Goal: Information Seeking & Learning: Learn about a topic

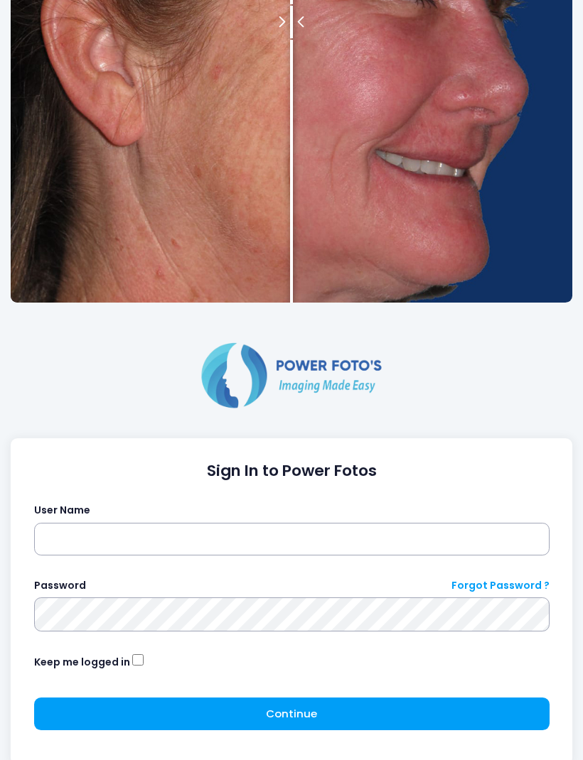
scroll to position [294, 0]
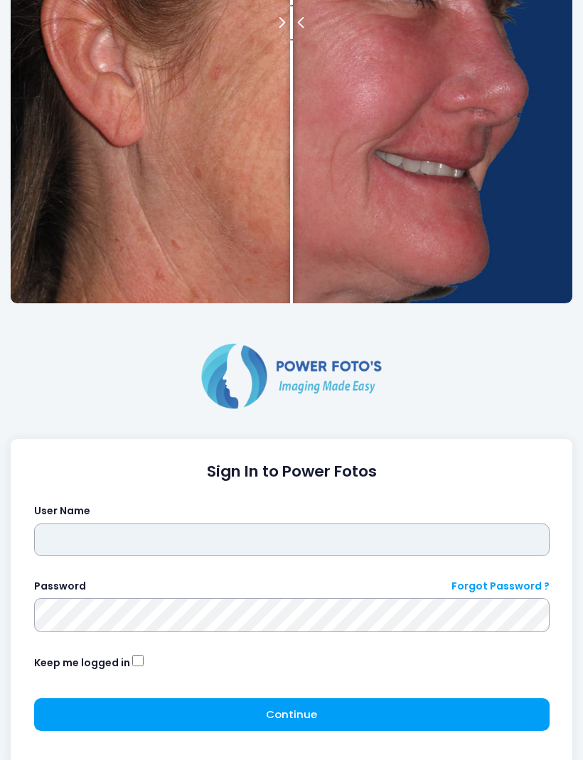
click at [424, 551] on input "text" at bounding box center [291, 540] width 515 height 33
type input "*******"
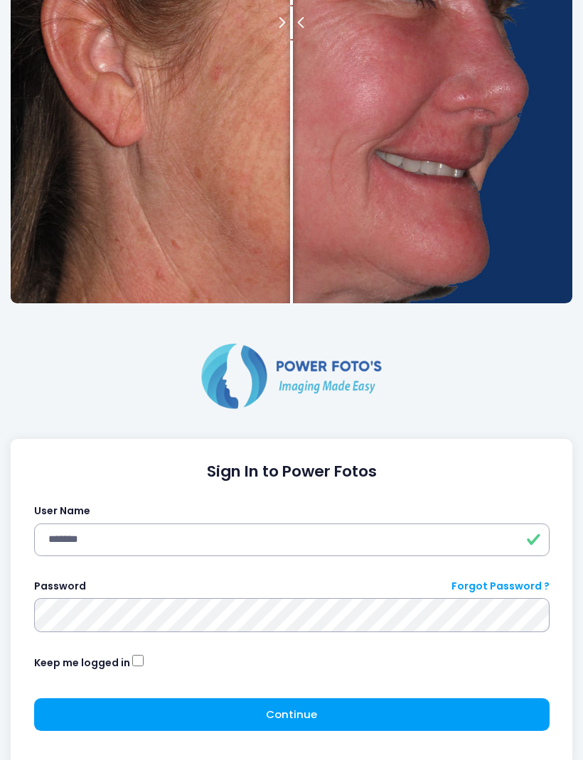
click button "submit" at bounding box center [0, 0] width 0 height 0
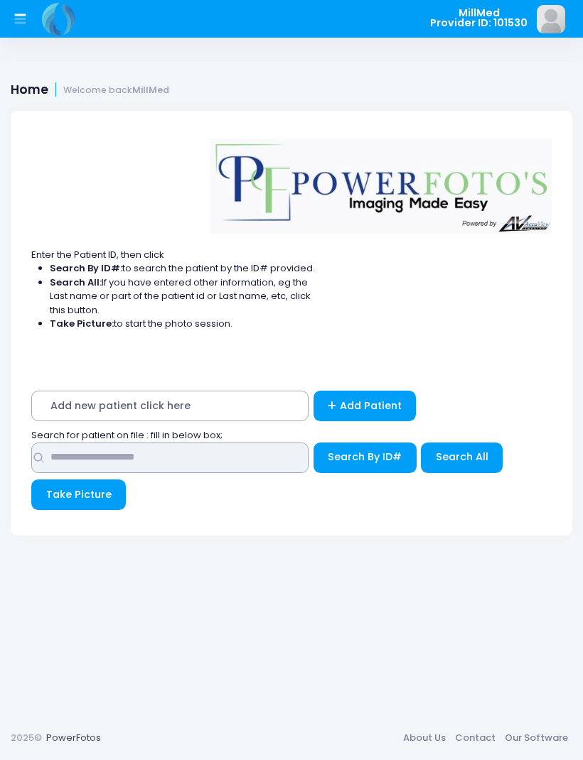
click at [196, 454] on input "text" at bounding box center [169, 458] width 277 height 31
type input "******"
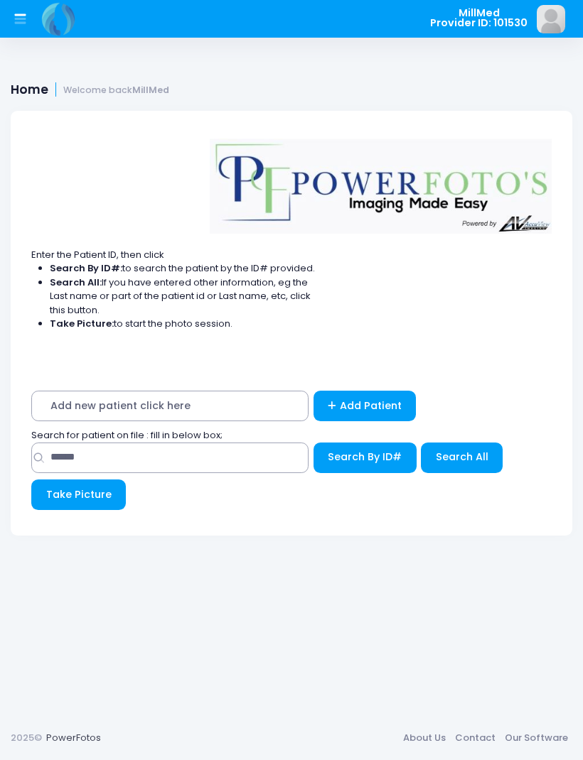
click at [461, 451] on span "Search All" at bounding box center [462, 457] width 53 height 14
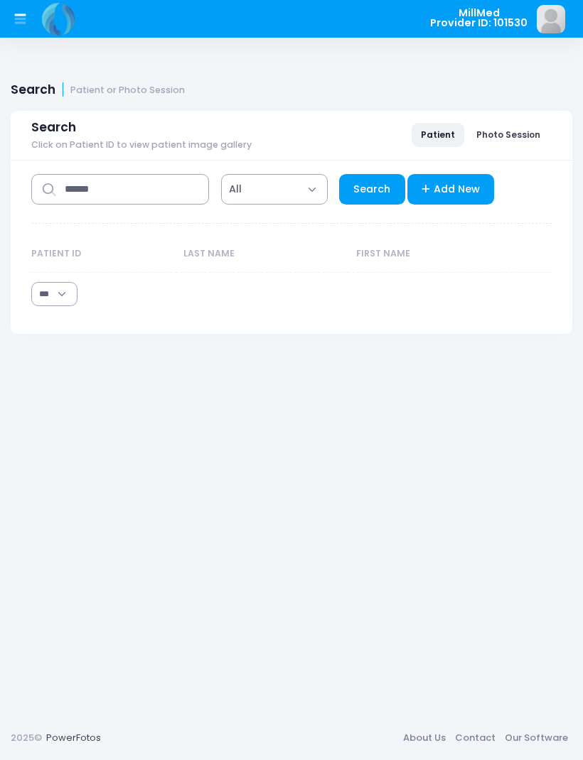
select select "***"
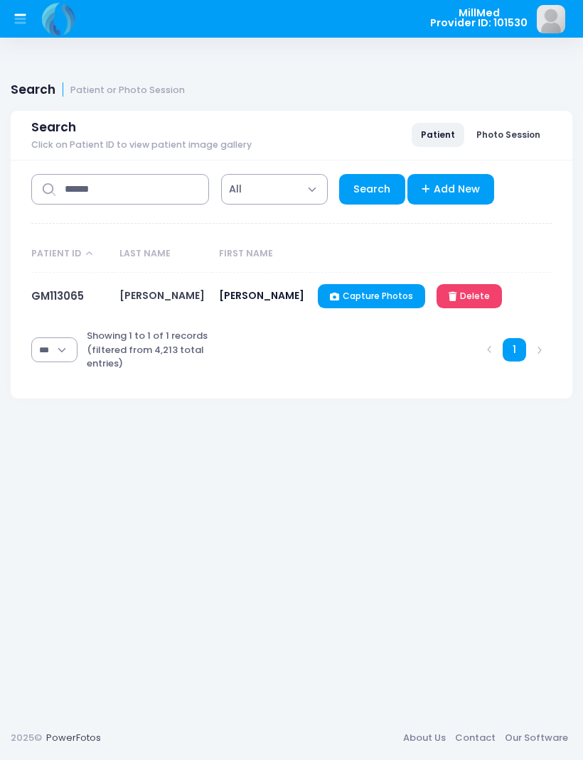
click at [55, 293] on link "GM113065" at bounding box center [57, 296] width 53 height 15
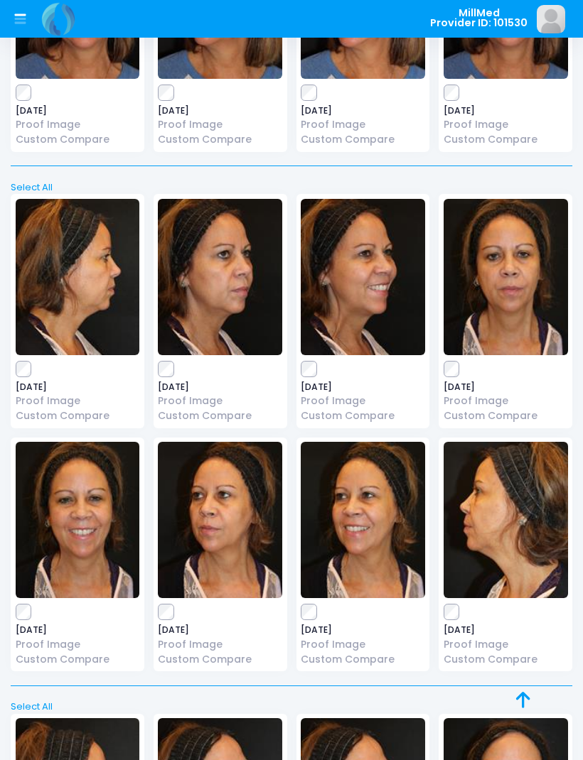
scroll to position [2545, 0]
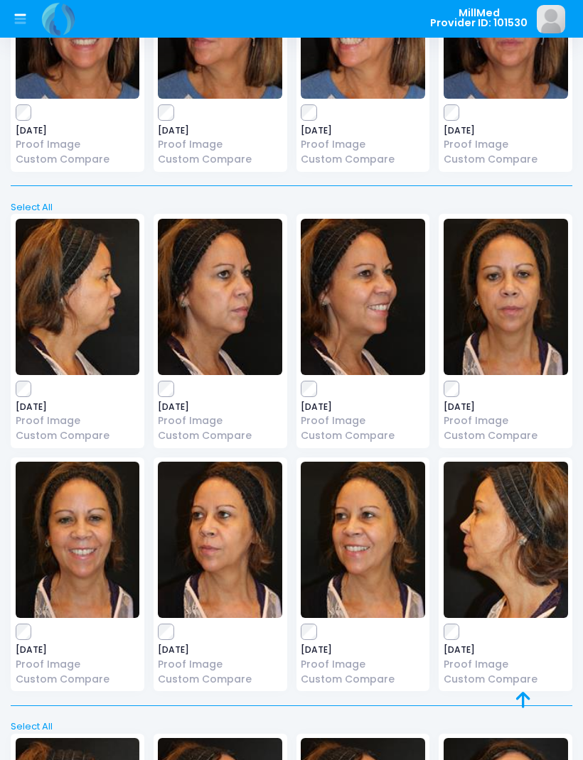
click at [507, 288] on img at bounding box center [505, 297] width 124 height 156
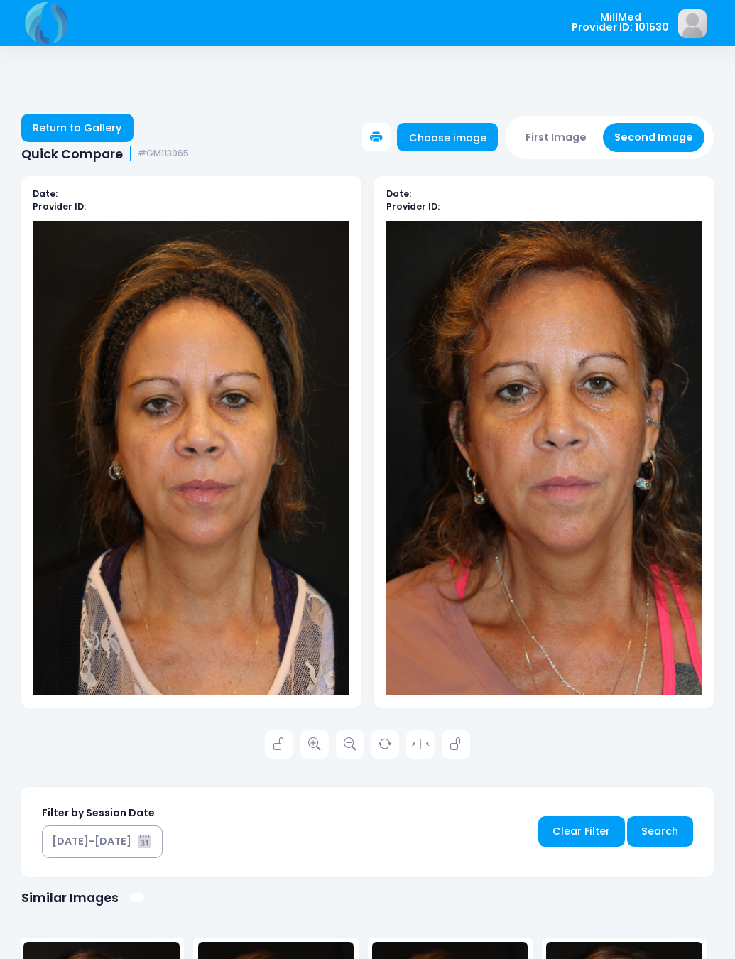
scroll to position [21, 0]
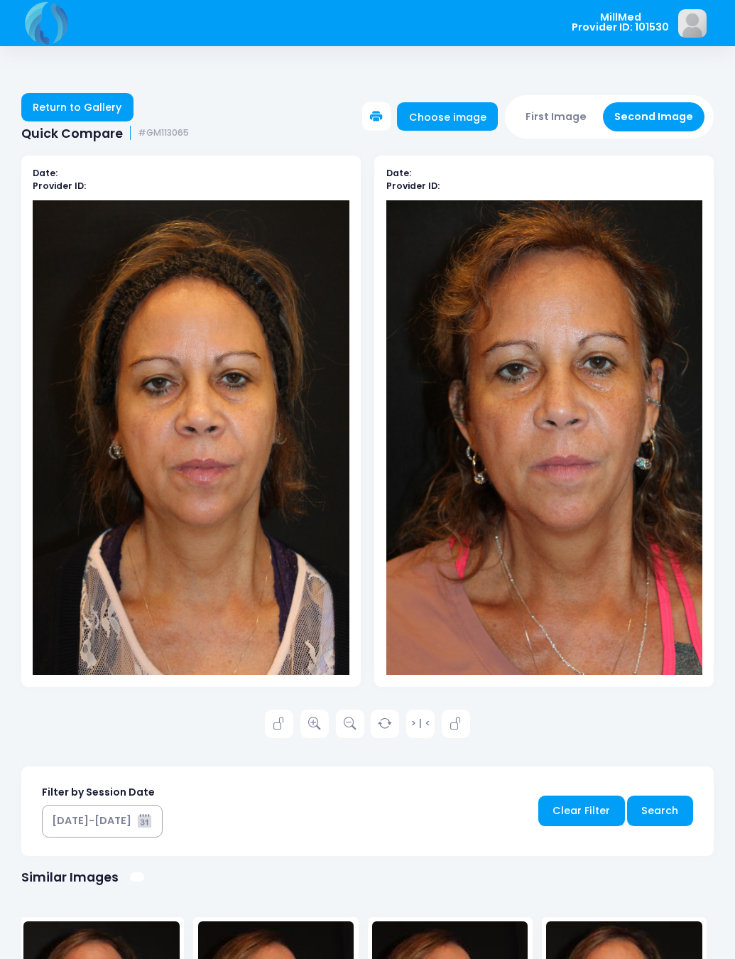
click at [81, 112] on link "Return to Gallery" at bounding box center [77, 107] width 112 height 28
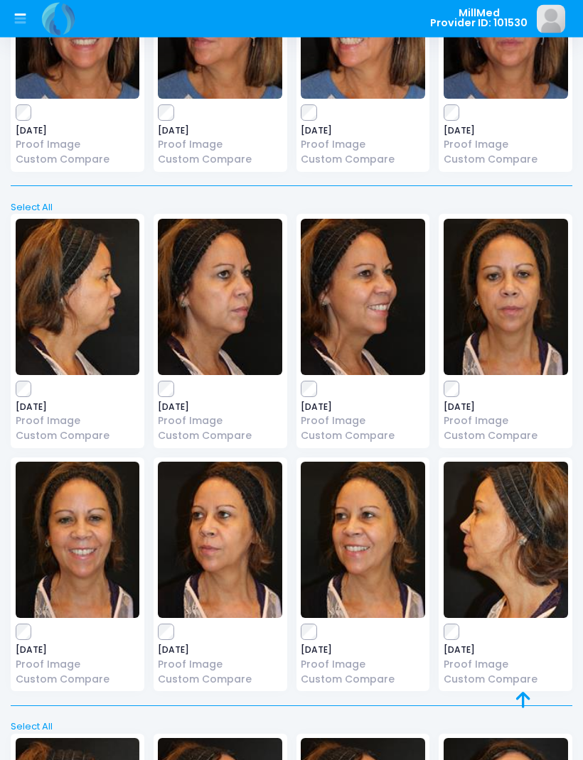
scroll to position [2546, 0]
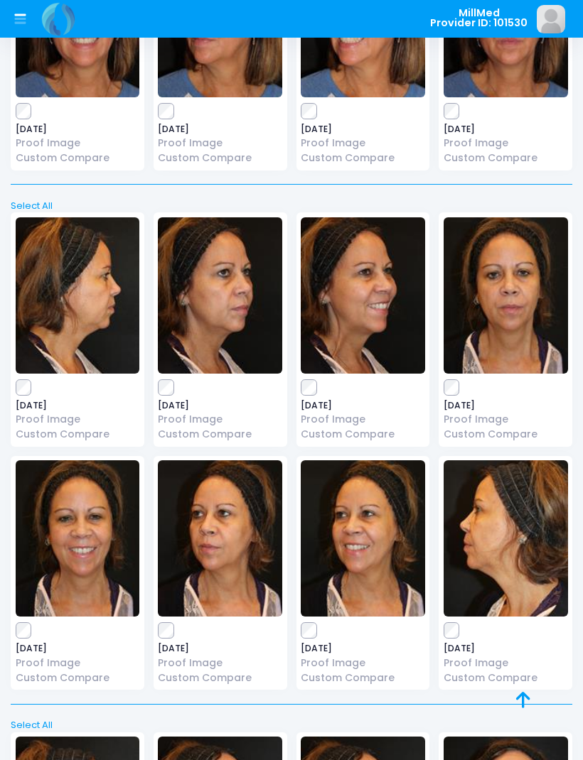
click at [234, 292] on img at bounding box center [220, 295] width 124 height 156
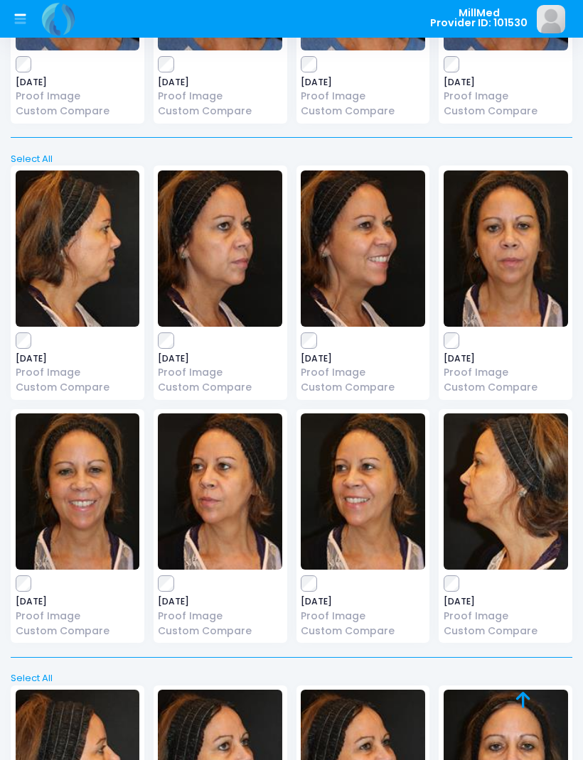
click at [264, 485] on img at bounding box center [220, 492] width 124 height 156
click at [101, 264] on img at bounding box center [78, 249] width 124 height 156
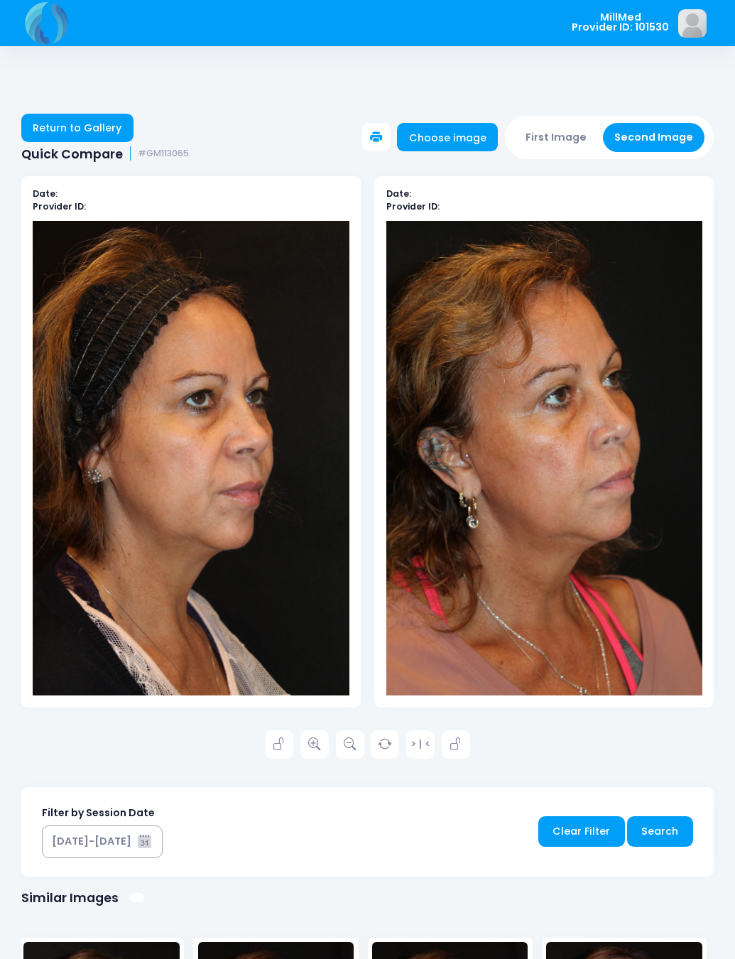
scroll to position [21, 0]
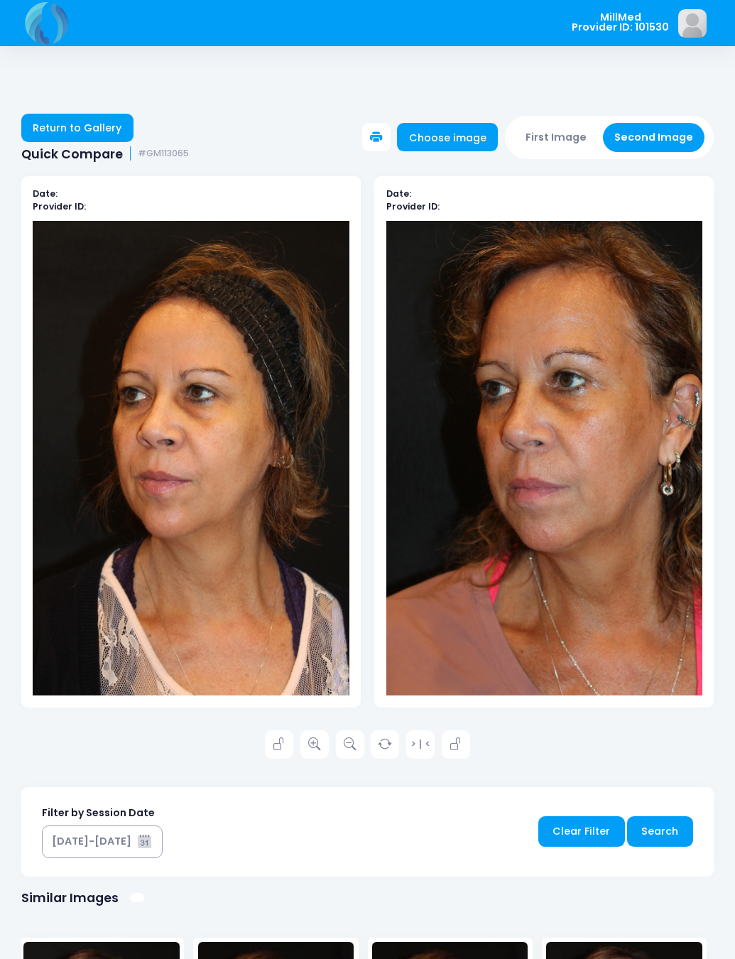
scroll to position [21, 0]
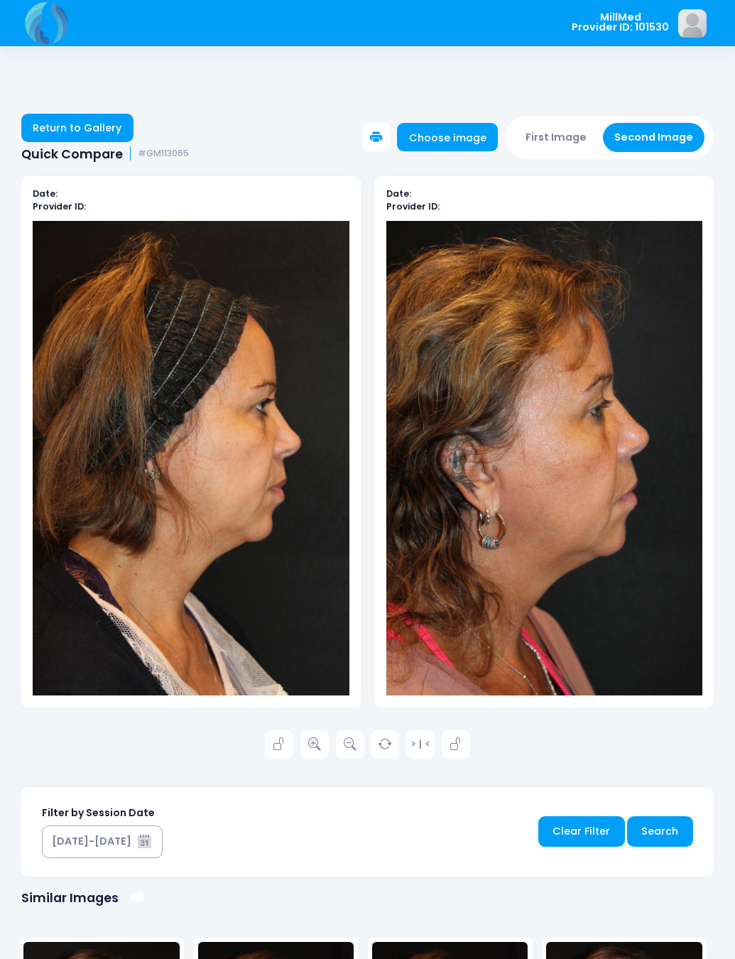
scroll to position [21, 0]
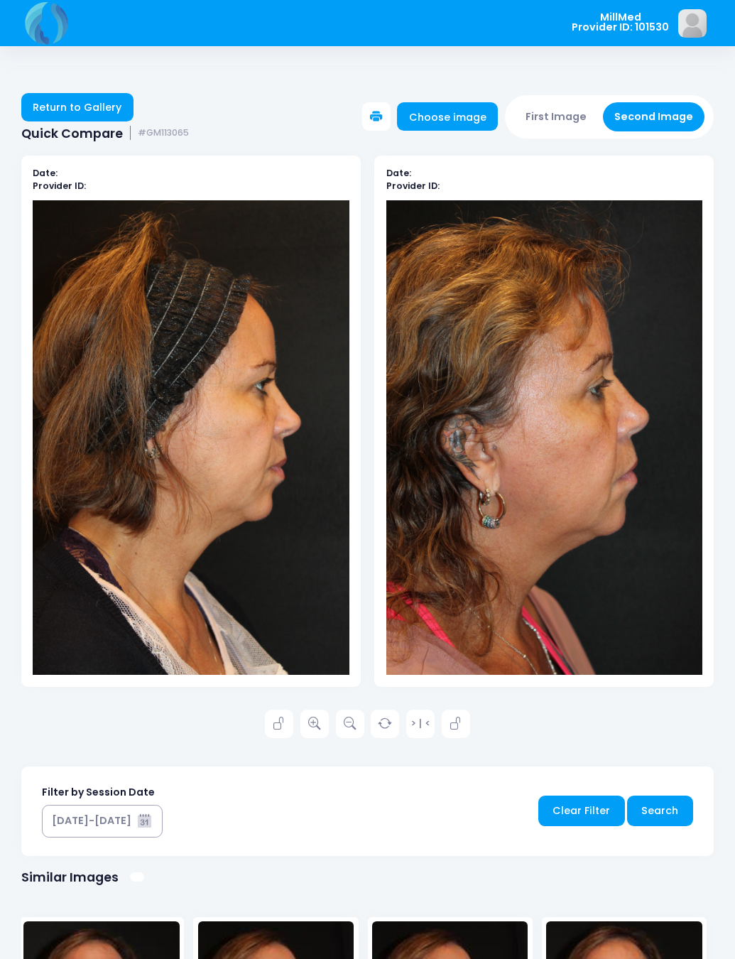
click at [74, 105] on link "Return to Gallery" at bounding box center [77, 107] width 112 height 28
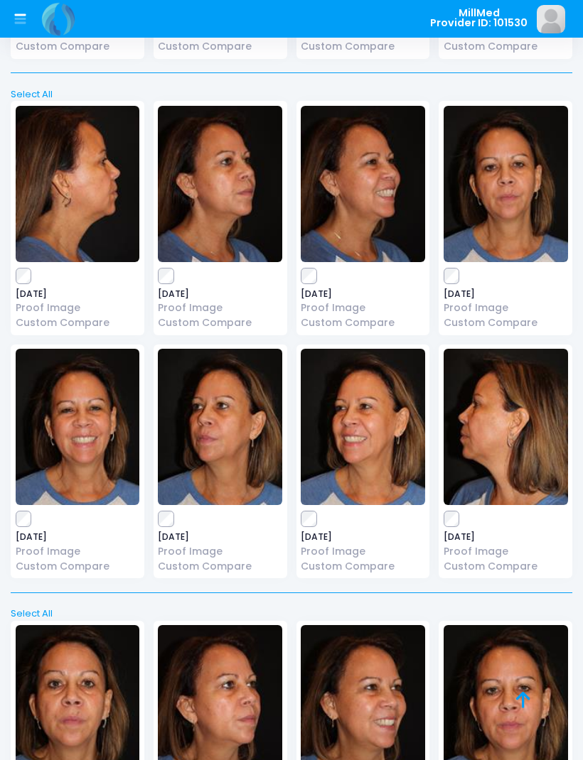
scroll to position [1614, 0]
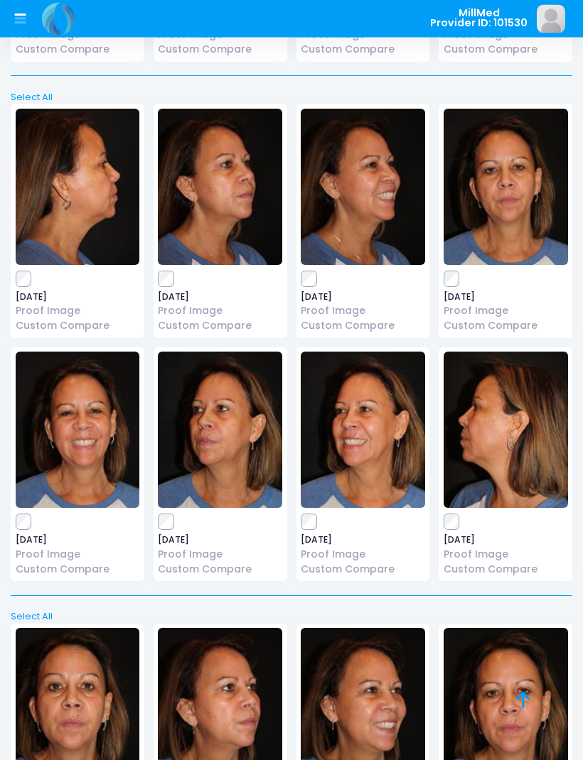
click at [519, 199] on img at bounding box center [505, 187] width 124 height 156
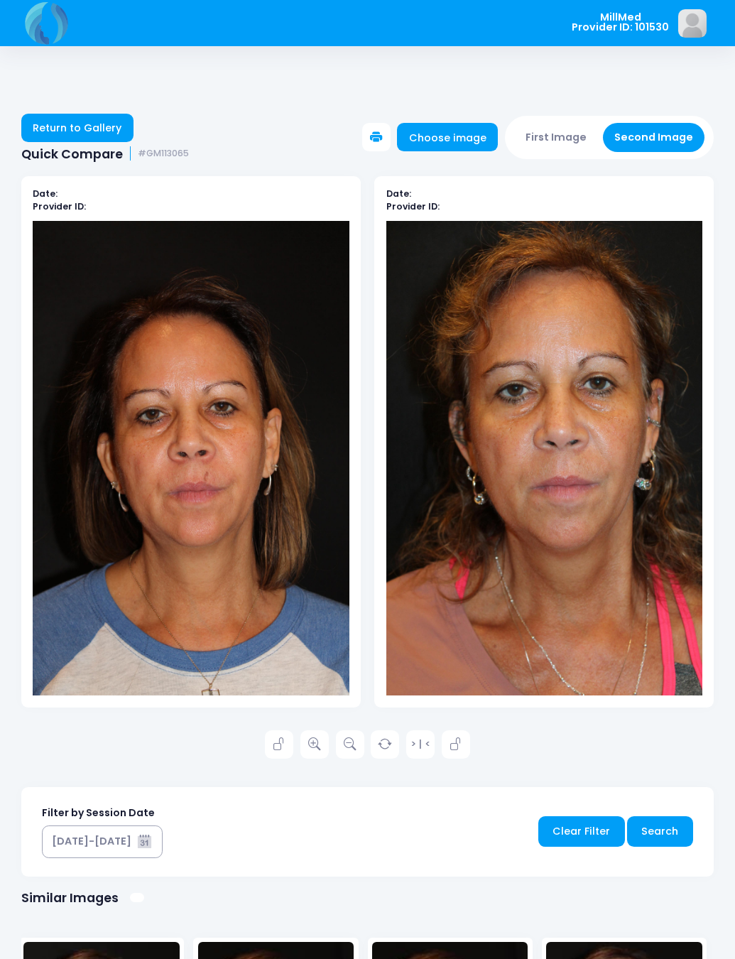
scroll to position [21, 0]
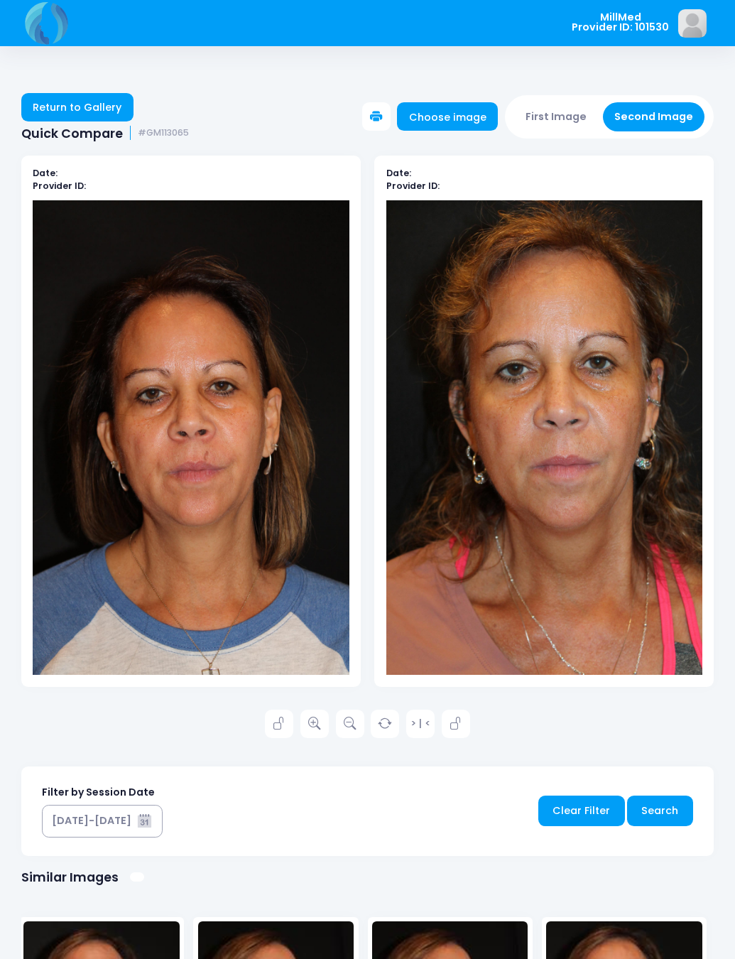
click at [206, 454] on img at bounding box center [191, 437] width 316 height 475
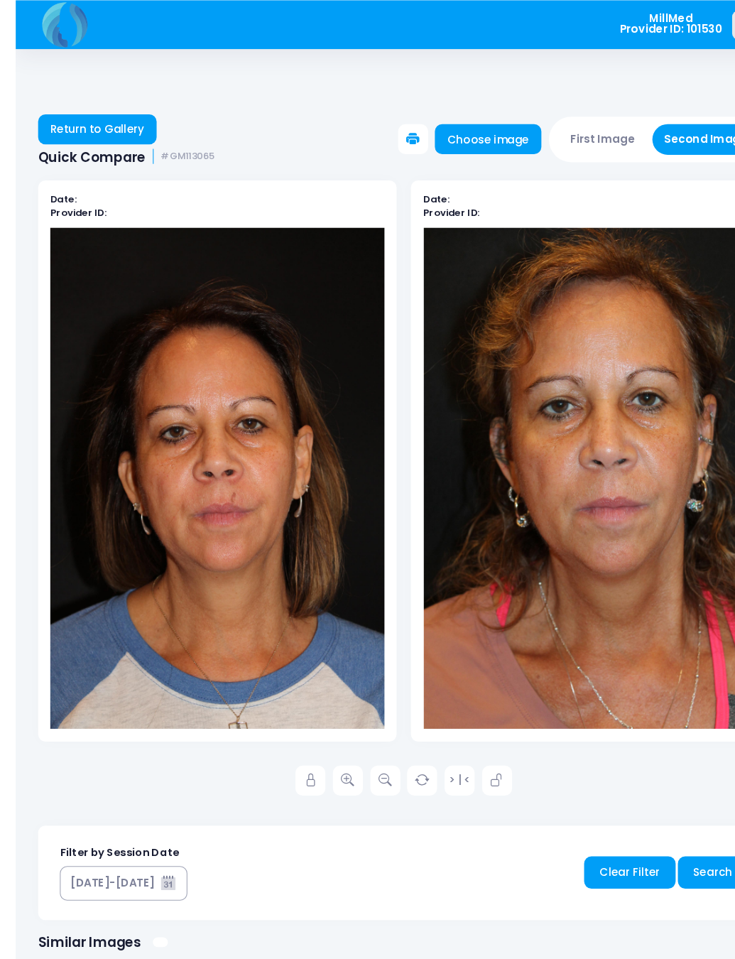
scroll to position [0, 0]
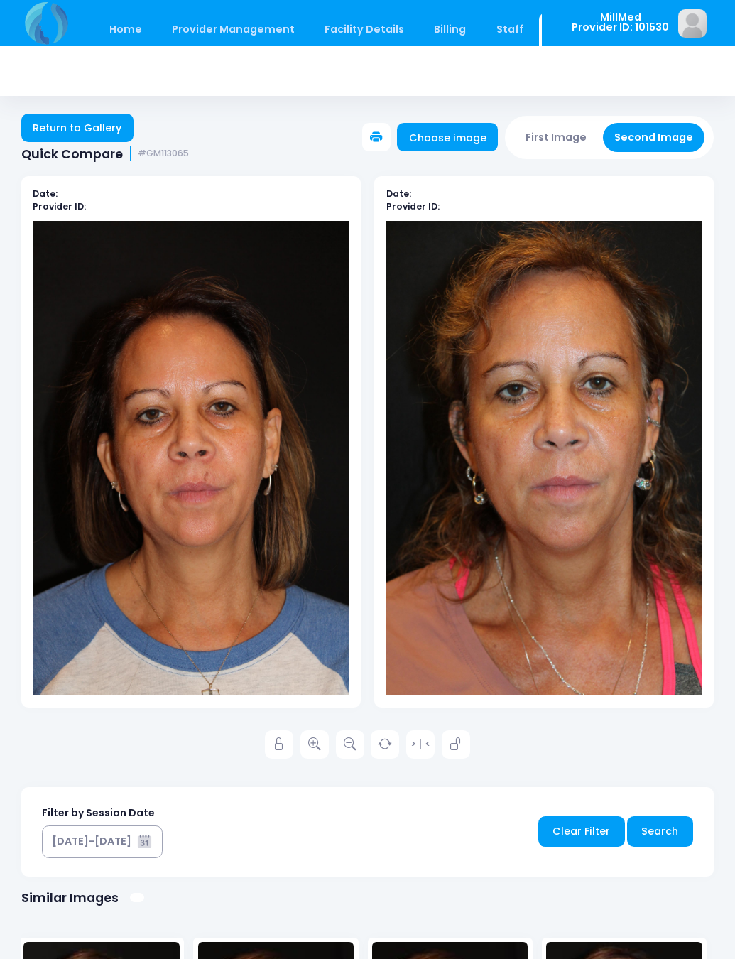
click at [268, 606] on img at bounding box center [191, 458] width 316 height 475
click at [316, 751] on icon at bounding box center [314, 744] width 13 height 13
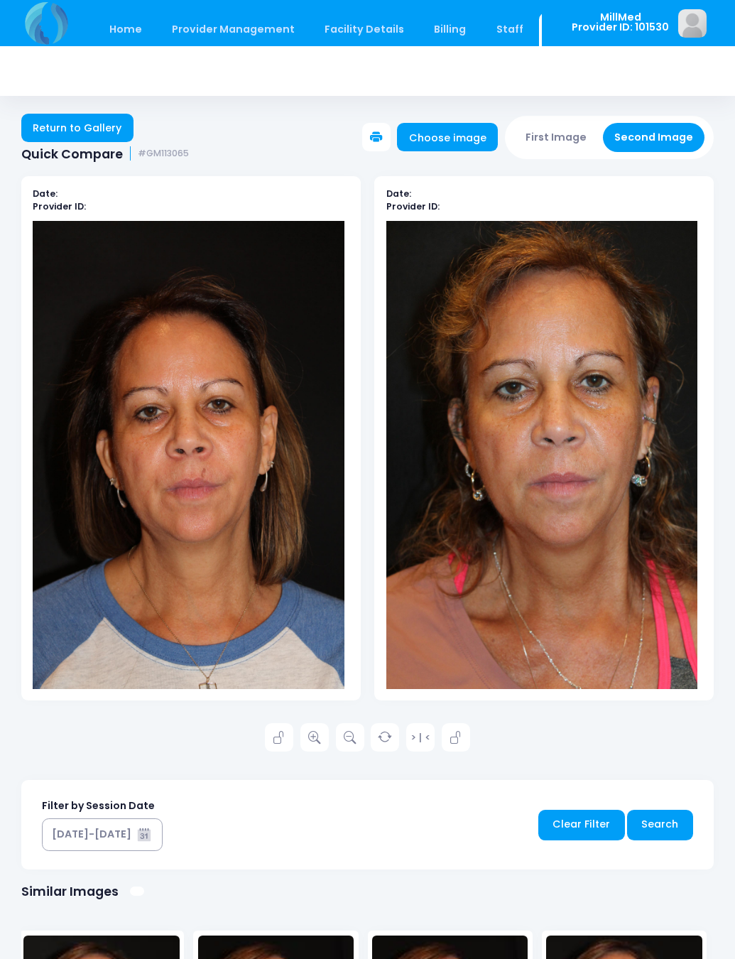
click at [325, 739] on link at bounding box center [315, 737] width 28 height 28
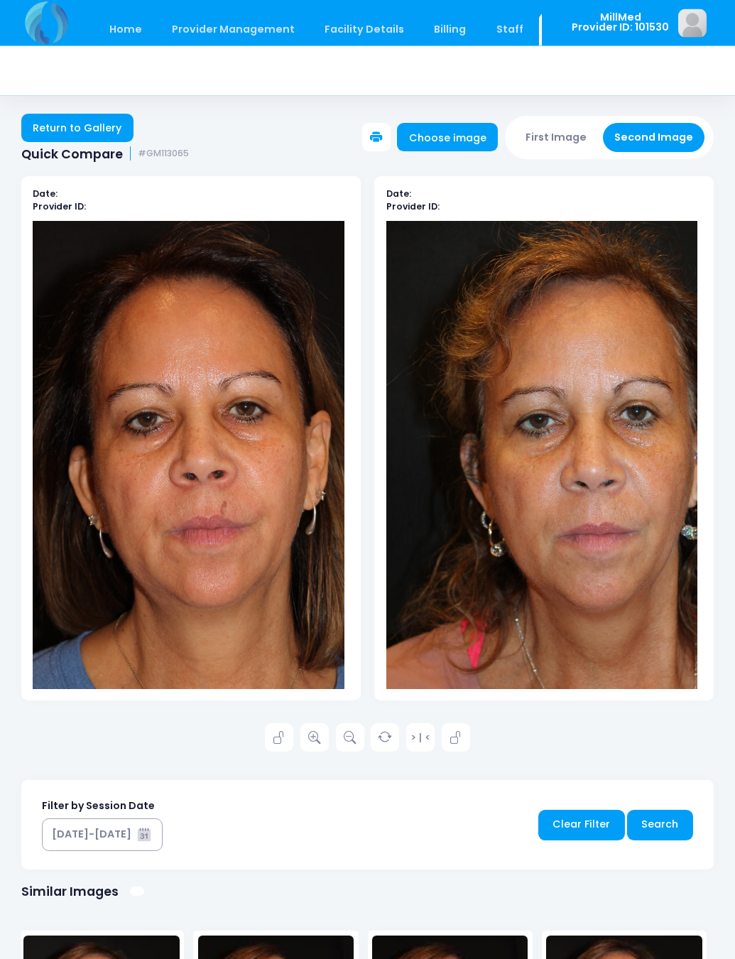
scroll to position [1, 0]
